Goal: Task Accomplishment & Management: Use online tool/utility

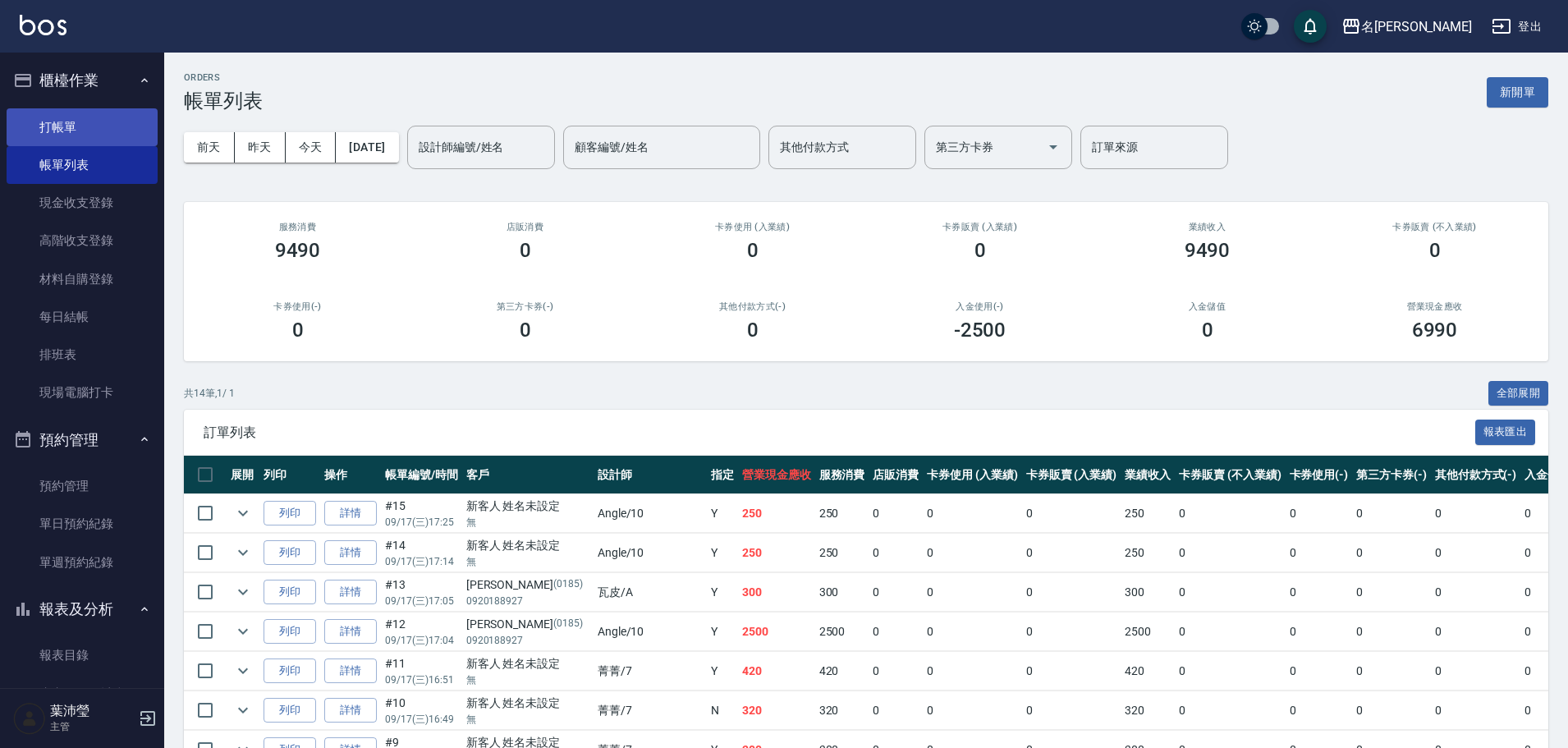
click at [47, 136] on link "打帳單" at bounding box center [82, 127] width 151 height 38
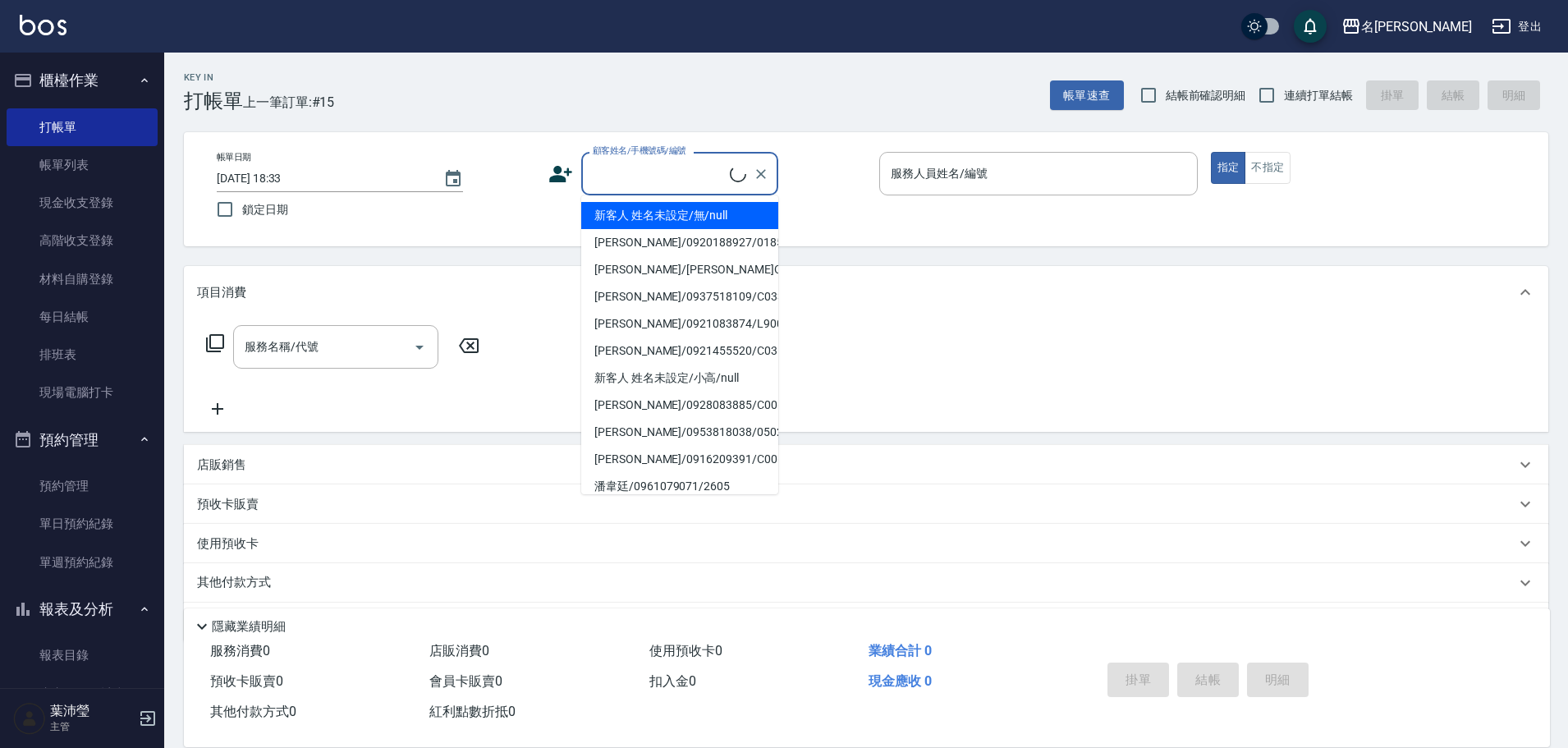
click at [671, 170] on input "顧客姓名/手機號碼/編號" at bounding box center [659, 173] width 141 height 29
click at [686, 219] on li "新客人 姓名未設定/無/null" at bounding box center [680, 215] width 197 height 27
type input "新客人 姓名未設定/無/null"
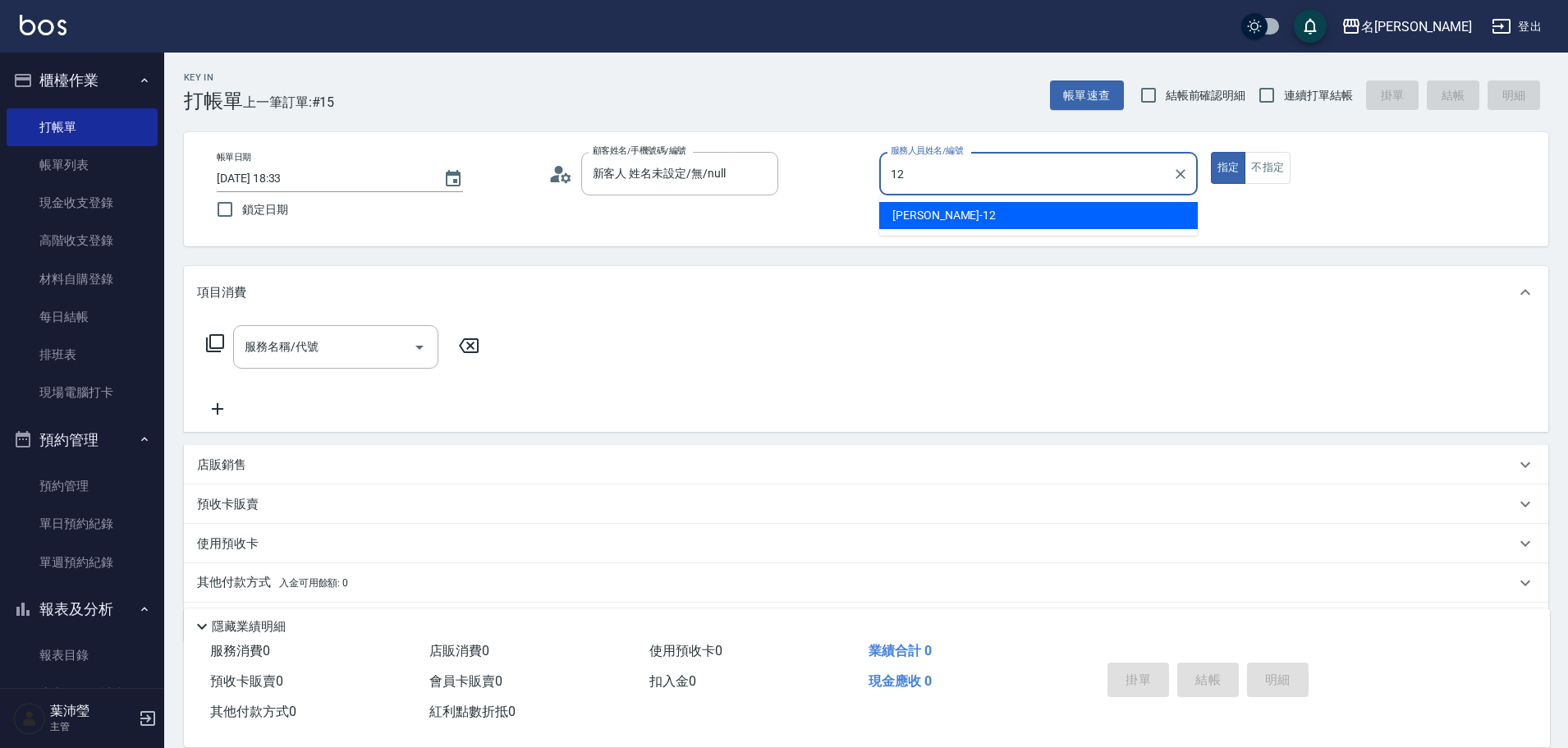
click at [934, 220] on span "[PERSON_NAME] -12" at bounding box center [944, 215] width 103 height 17
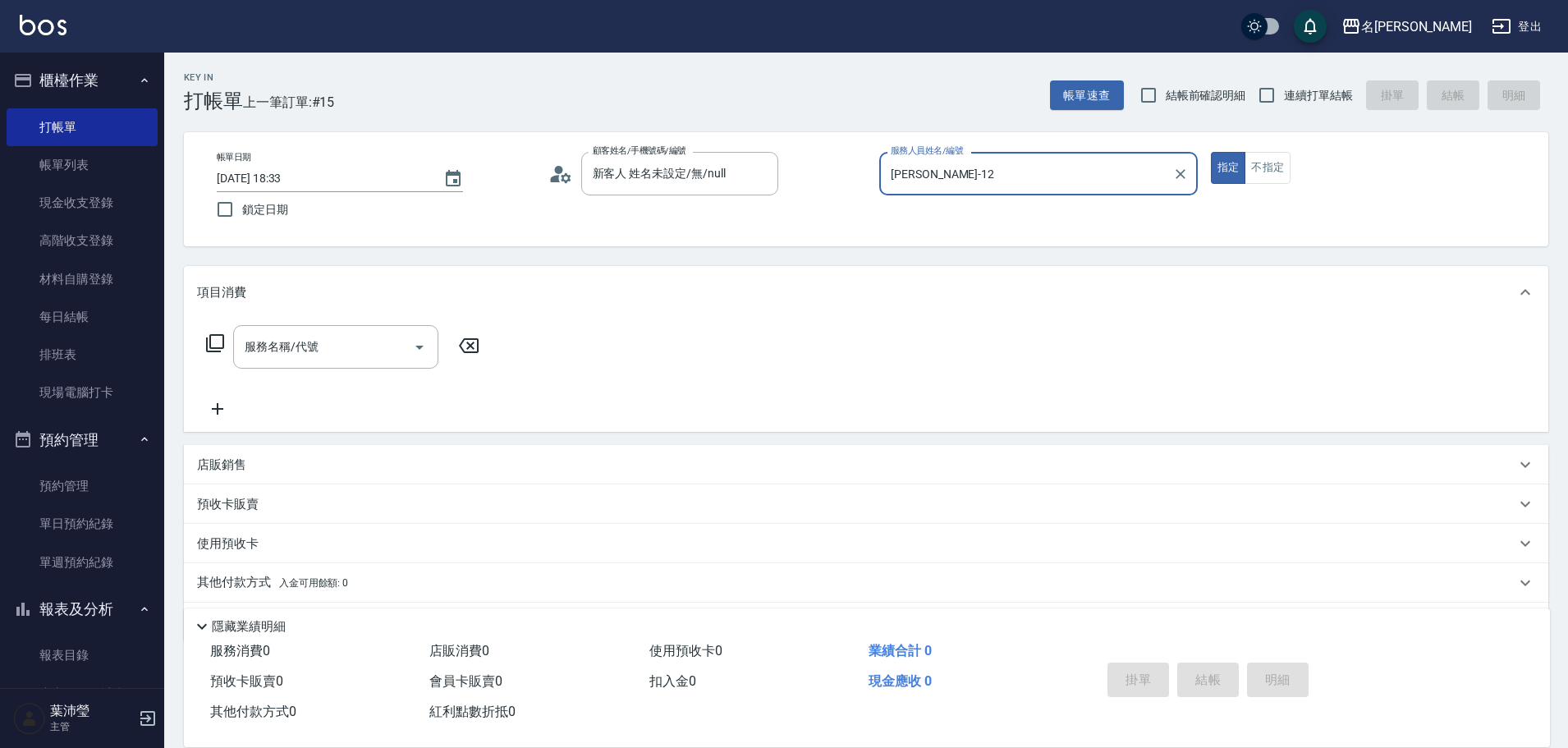
type input "[PERSON_NAME]-12"
click at [224, 332] on div "服務名稱/代號 服務名稱/代號" at bounding box center [343, 346] width 293 height 43
click at [221, 339] on icon at bounding box center [214, 342] width 19 height 19
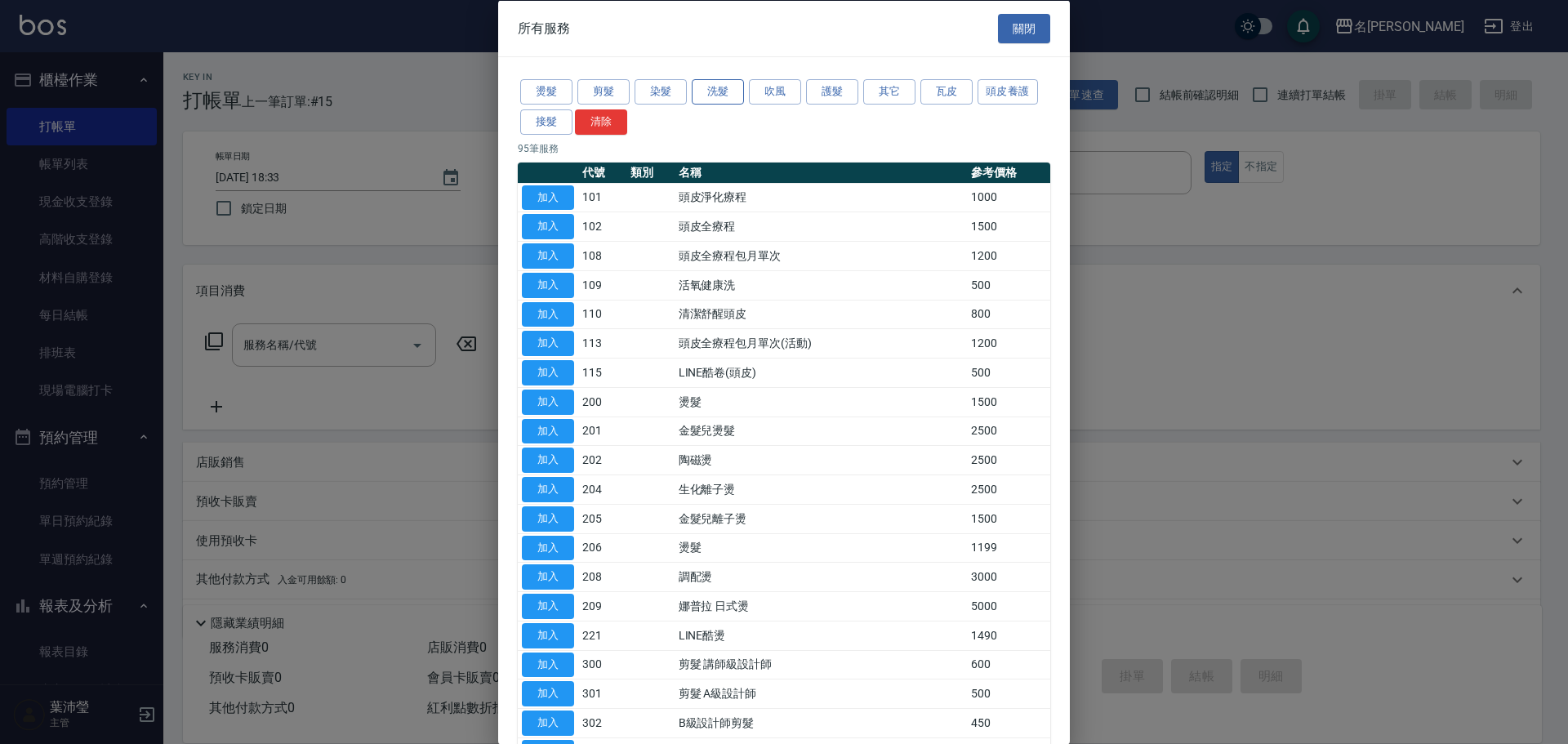
click at [709, 95] on button "洗髮" at bounding box center [718, 92] width 52 height 26
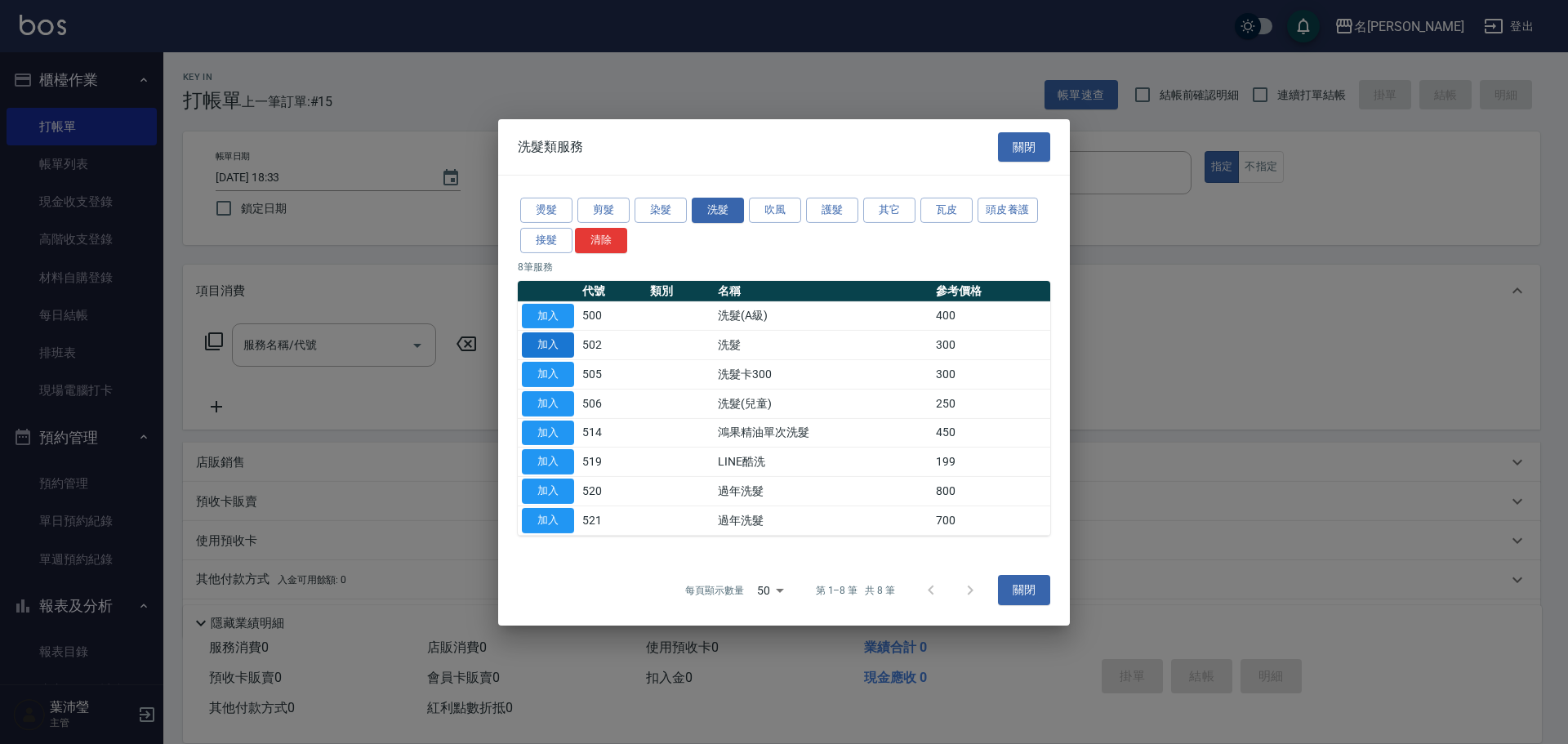
click at [559, 342] on button "加入" at bounding box center [547, 345] width 52 height 26
type input "洗髮(502)"
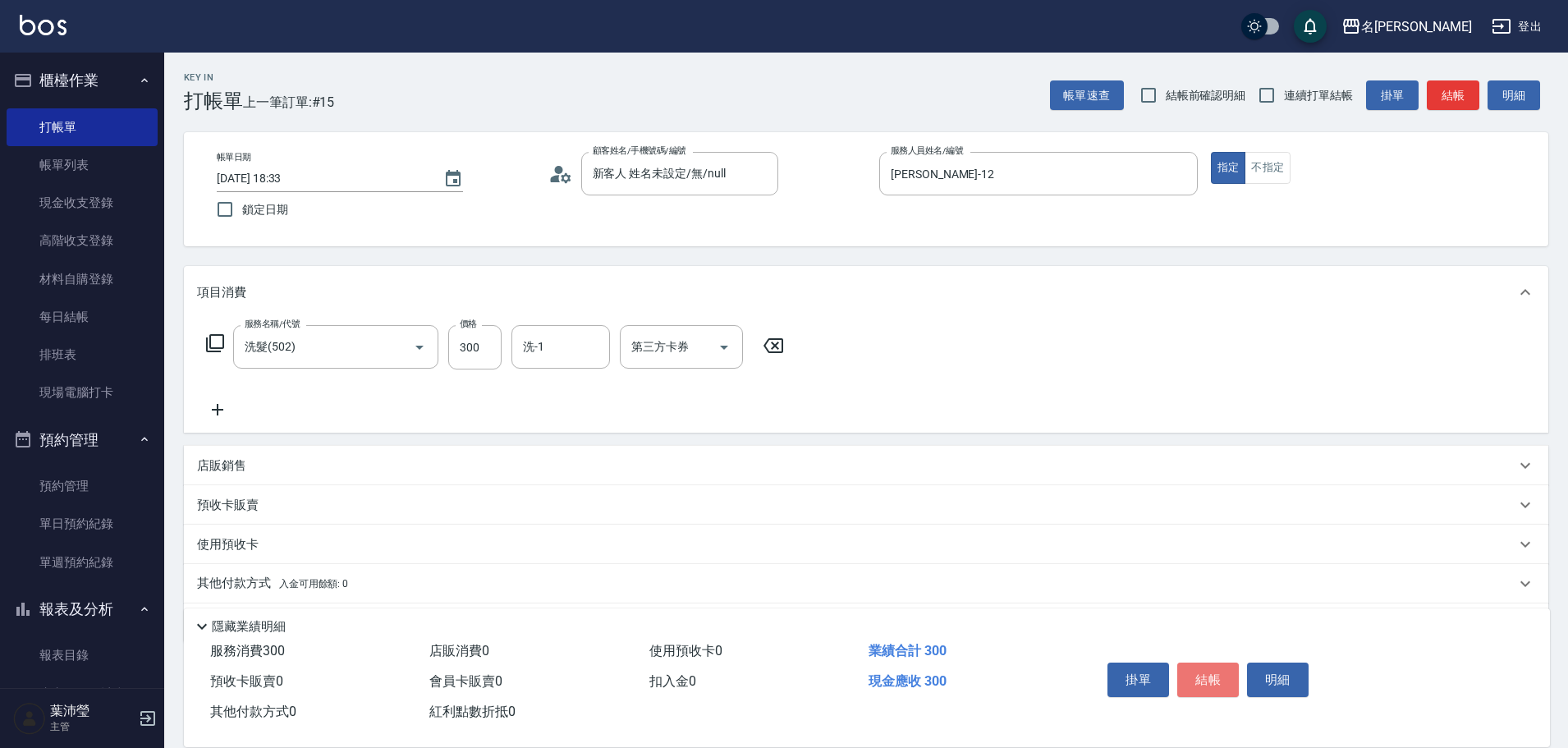
drag, startPoint x: 1188, startPoint y: 668, endPoint x: 1124, endPoint y: 588, distance: 102.4
click at [1189, 666] on button "結帳" at bounding box center [1208, 679] width 62 height 34
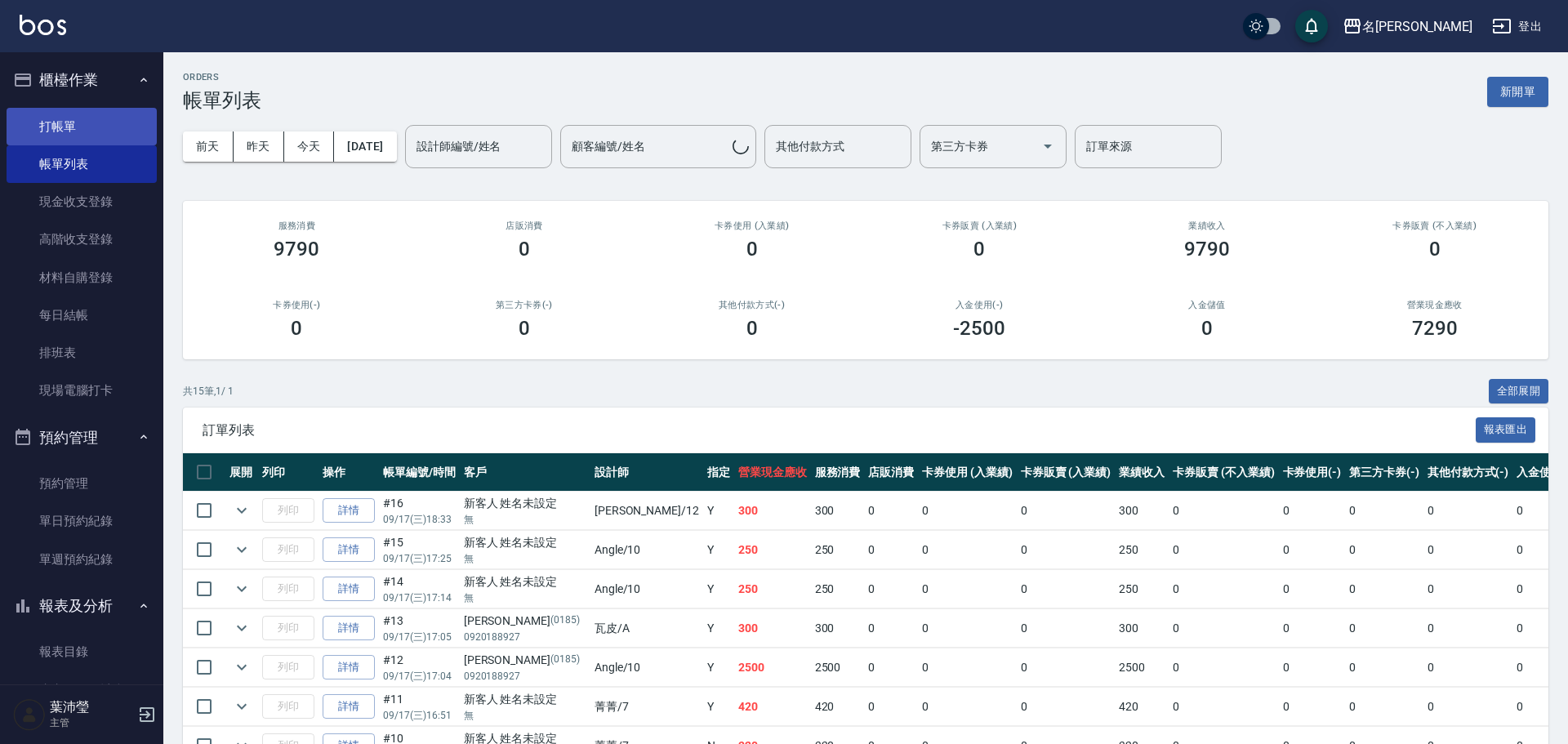
click at [72, 133] on link "打帳單" at bounding box center [81, 126] width 150 height 38
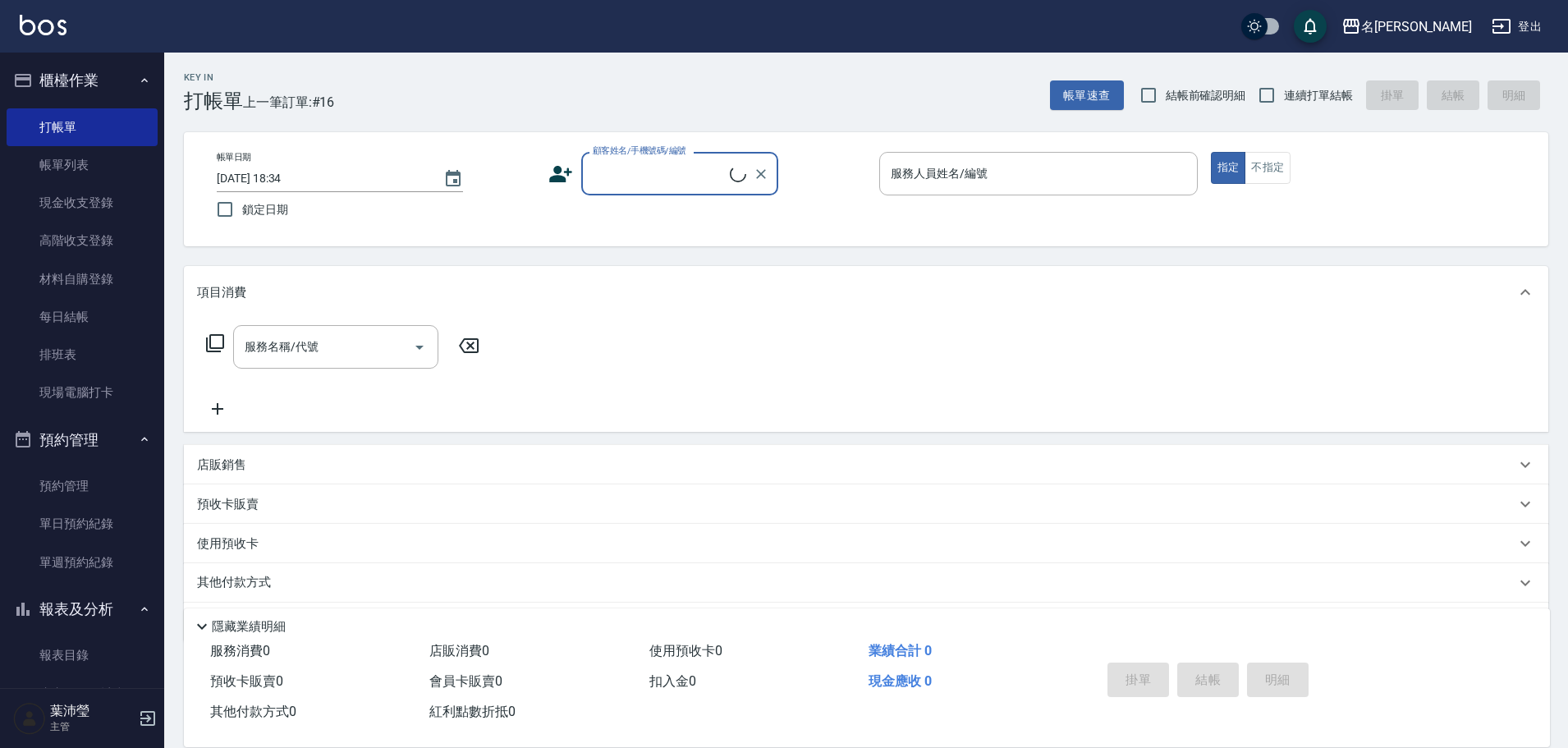
click at [630, 170] on input "顧客姓名/手機號碼/編號" at bounding box center [659, 173] width 141 height 29
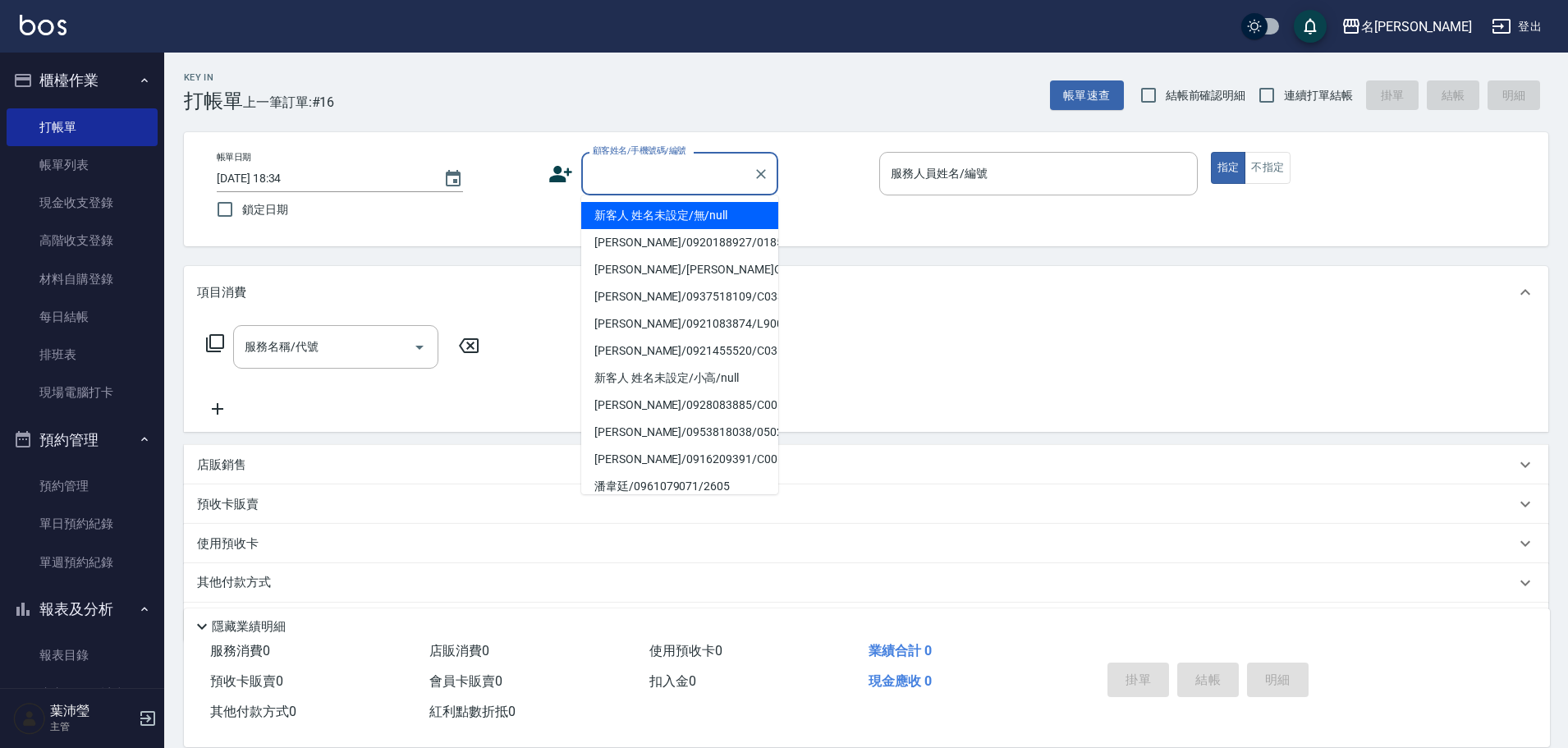
click at [638, 217] on li "新客人 姓名未設定/無/null" at bounding box center [680, 215] width 197 height 27
type input "新客人 姓名未設定/無/null"
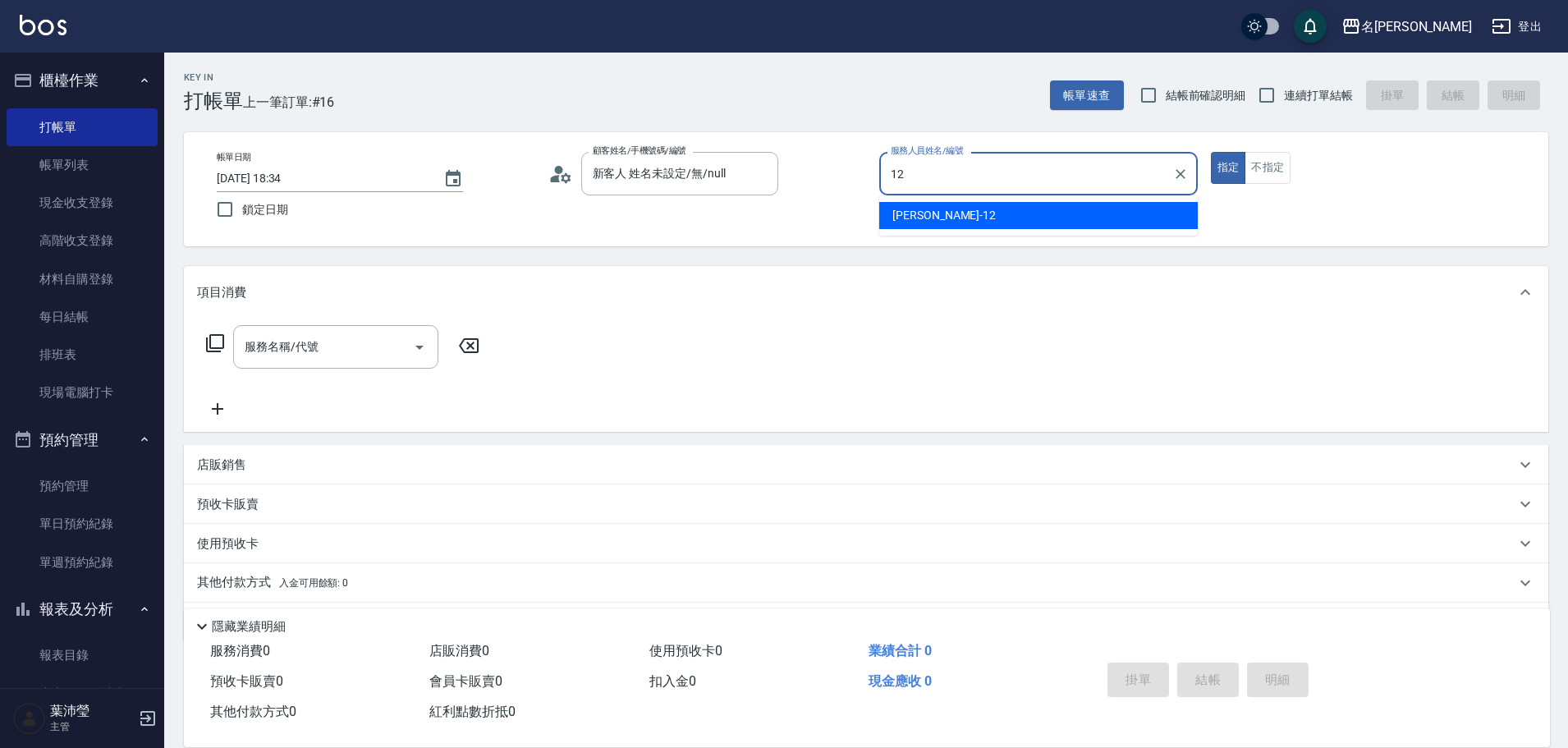
click at [947, 210] on div "[PERSON_NAME] -12" at bounding box center [1039, 215] width 318 height 27
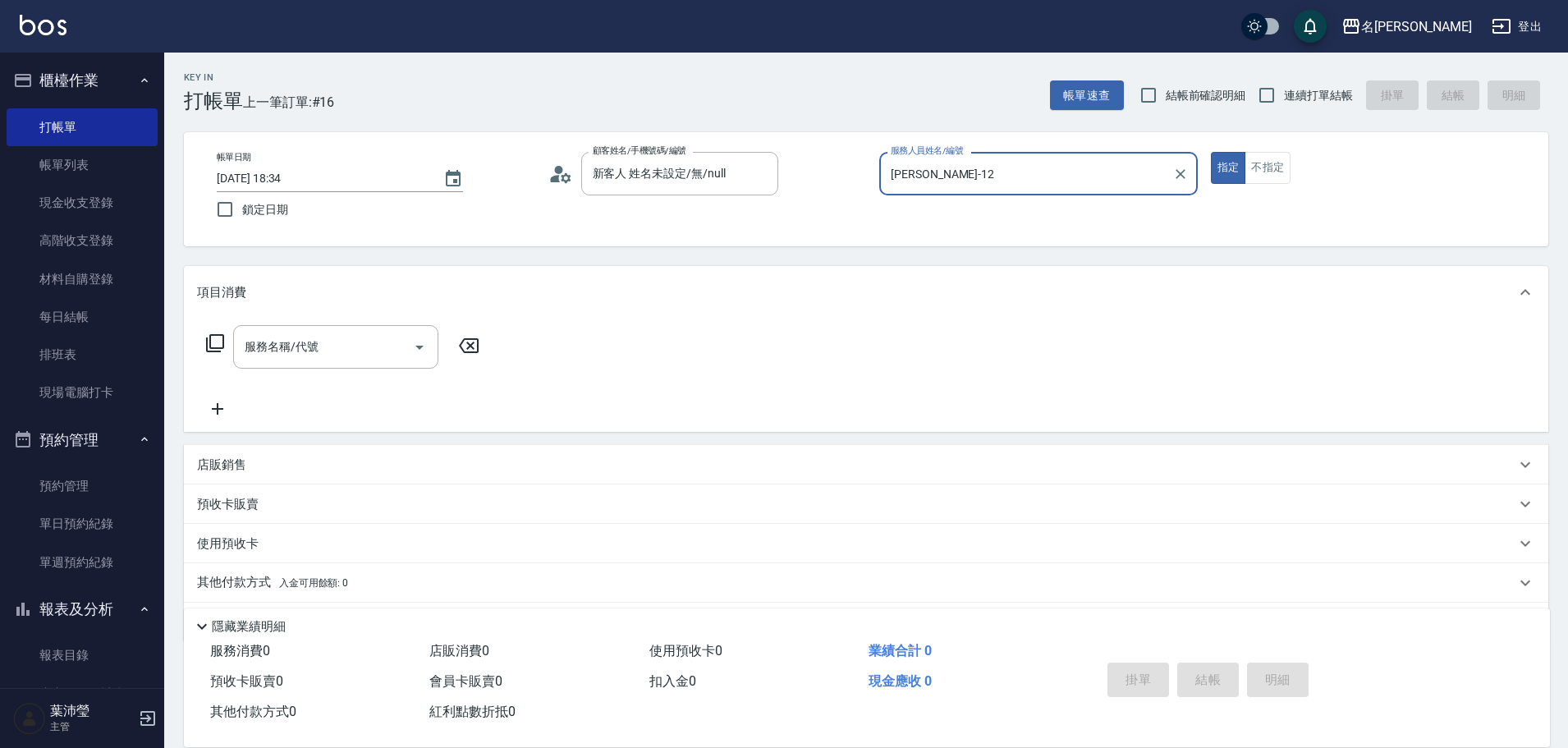
type input "[PERSON_NAME]-12"
click at [212, 350] on icon at bounding box center [214, 342] width 19 height 19
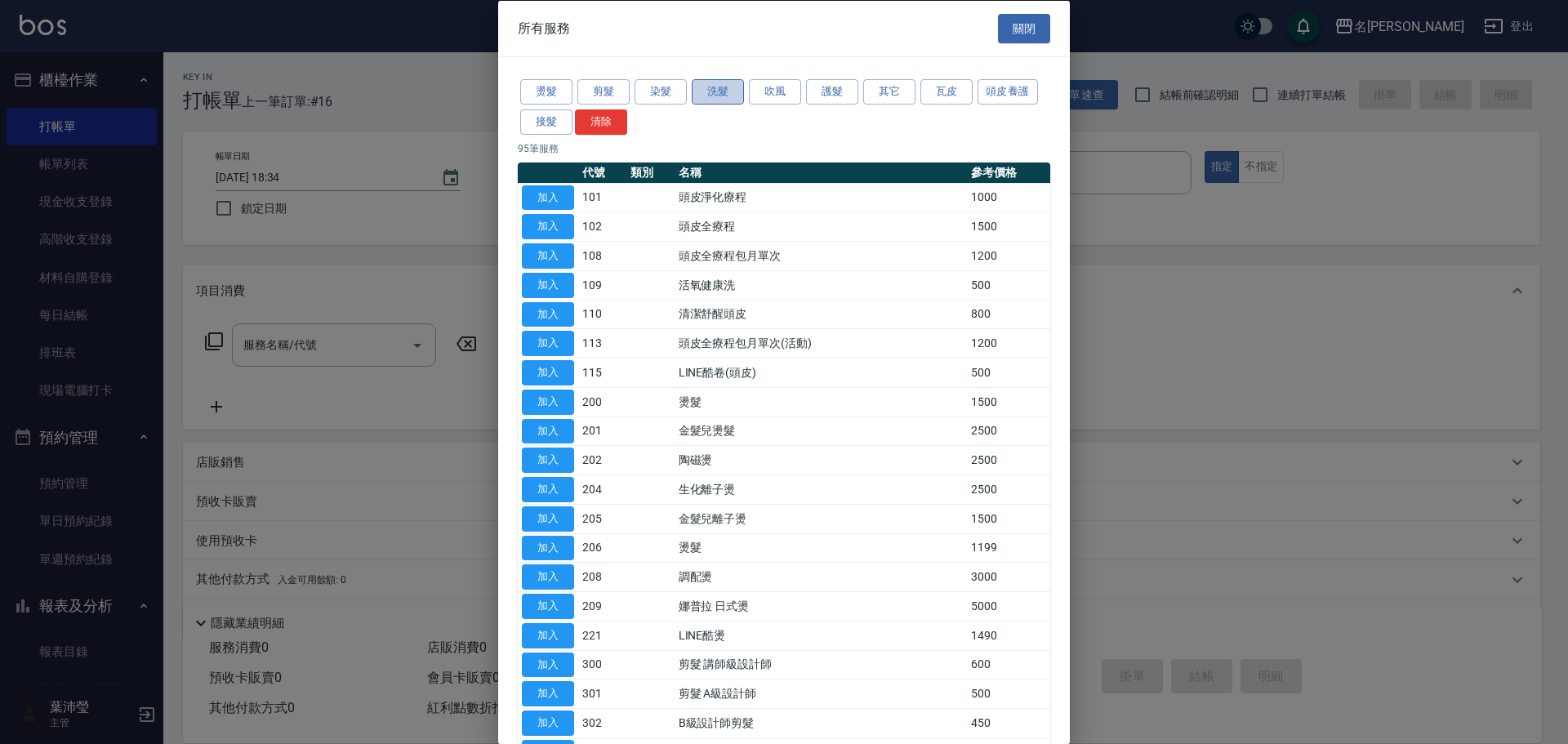
click at [721, 95] on button "洗髮" at bounding box center [718, 92] width 52 height 26
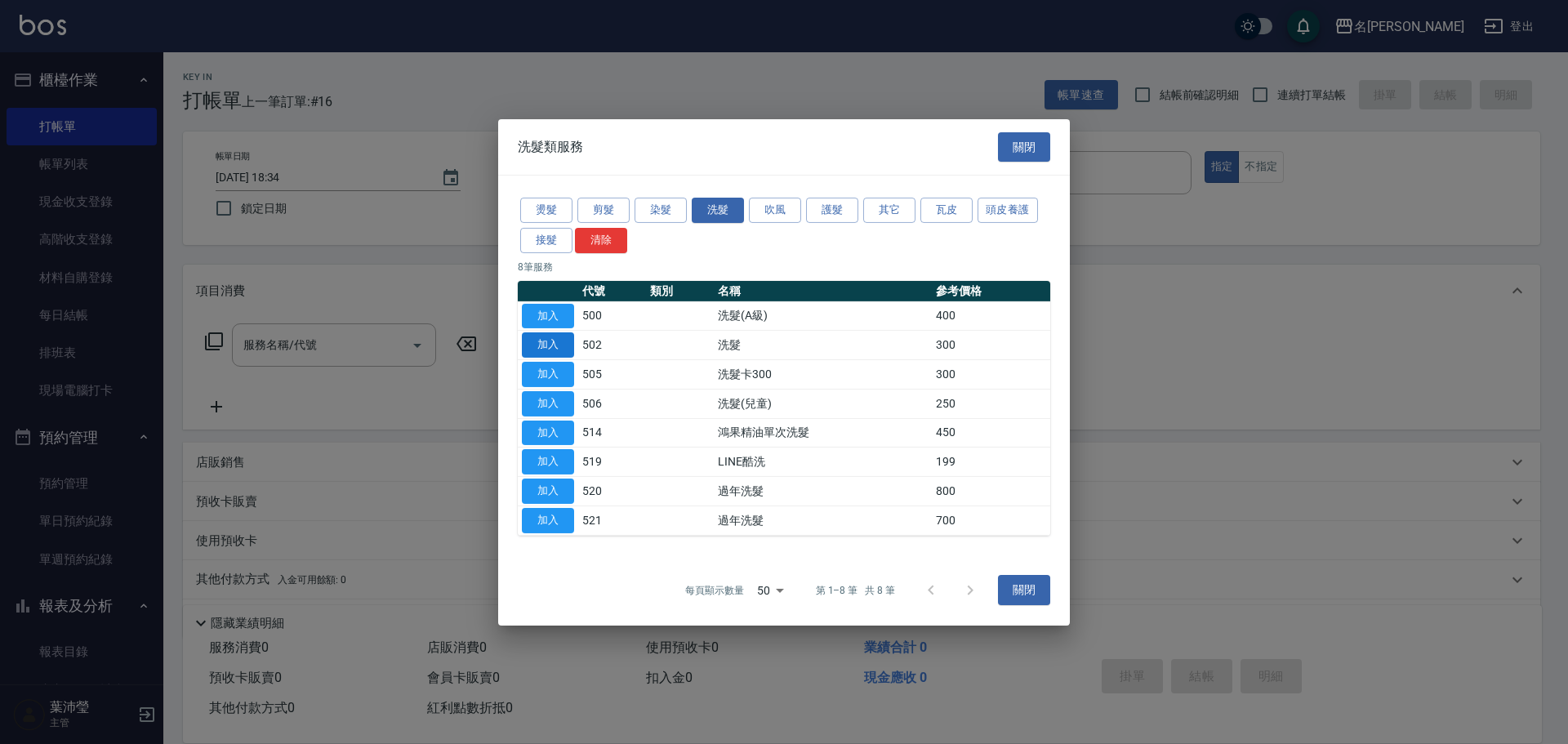
click at [555, 340] on button "加入" at bounding box center [547, 345] width 52 height 26
type input "洗髮(502)"
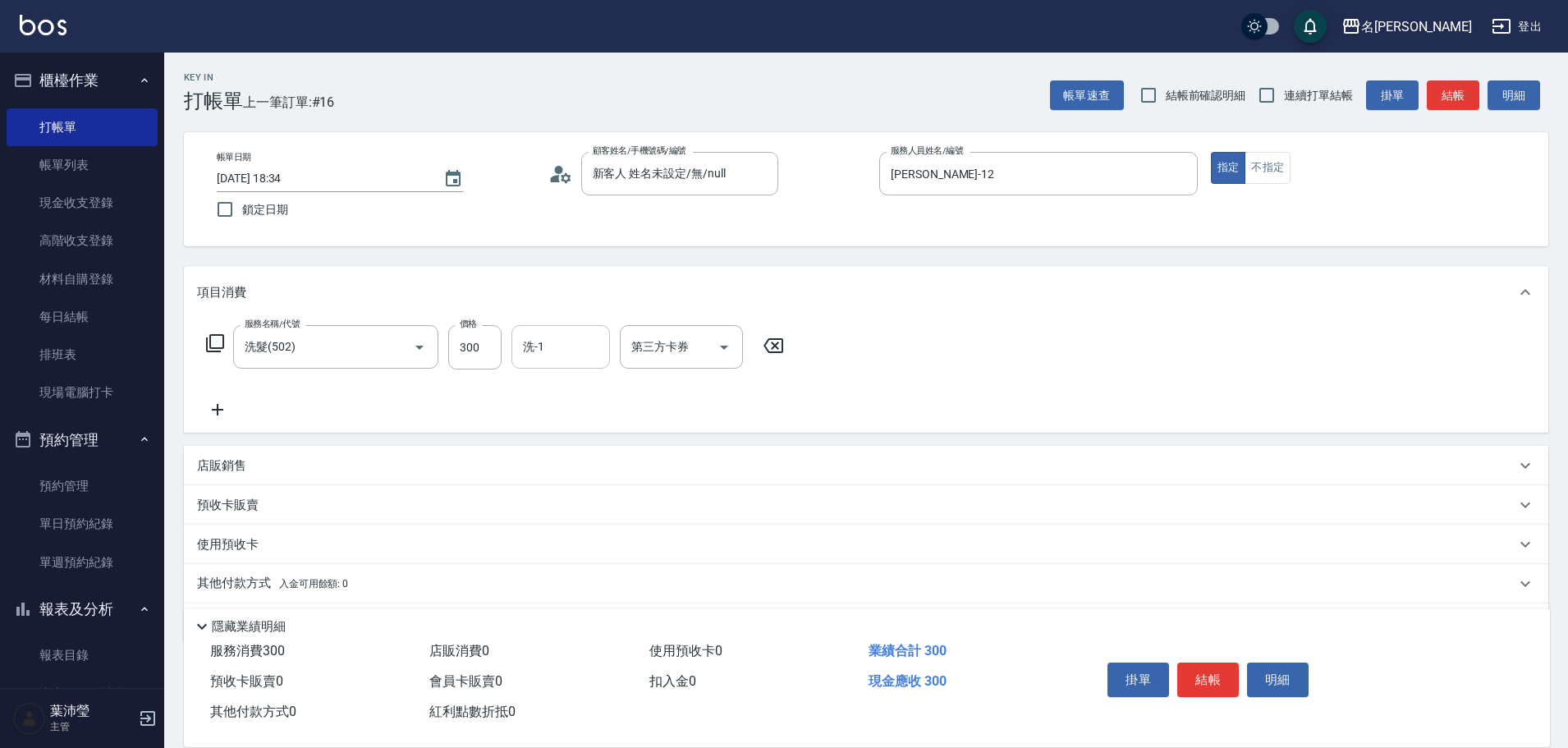
click at [564, 347] on input "洗-1" at bounding box center [560, 346] width 84 height 29
click at [560, 392] on span "[PERSON_NAME] -19" at bounding box center [576, 388] width 103 height 17
type input "[PERSON_NAME]-19"
click at [1239, 670] on div "掛單 結帳 明細" at bounding box center [1208, 682] width 214 height 52
click at [1220, 666] on button "結帳" at bounding box center [1208, 679] width 62 height 34
